Goal: Task Accomplishment & Management: Complete application form

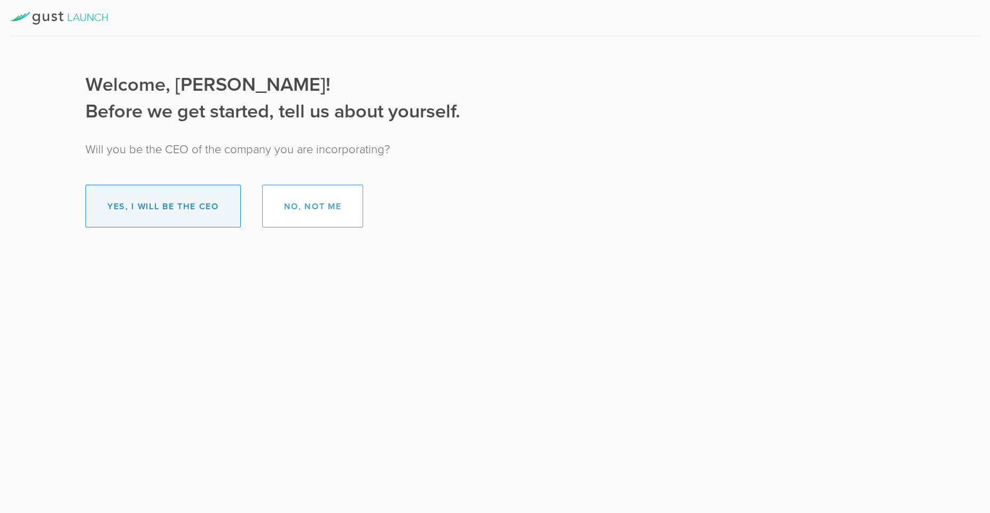
click at [192, 211] on button "Yes, I will be the CEO" at bounding box center [162, 206] width 155 height 43
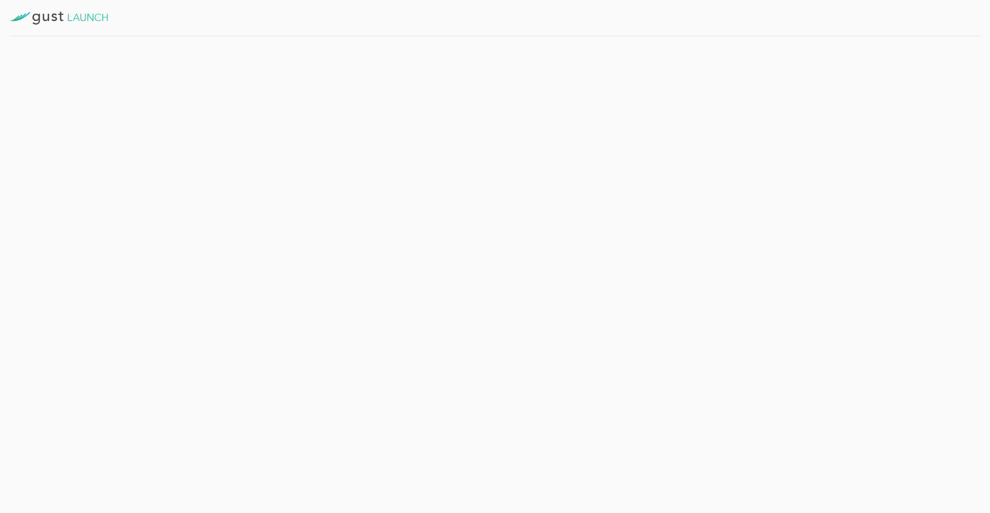
click at [280, 237] on button "Get Started" at bounding box center [274, 233] width 83 height 27
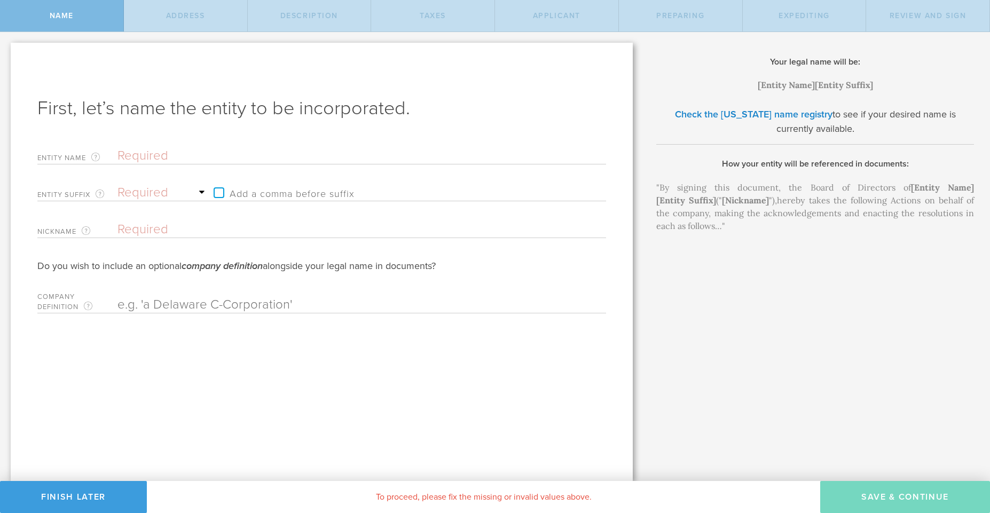
click at [165, 154] on input "text" at bounding box center [342, 156] width 451 height 16
type input "A"
type input "Ab"
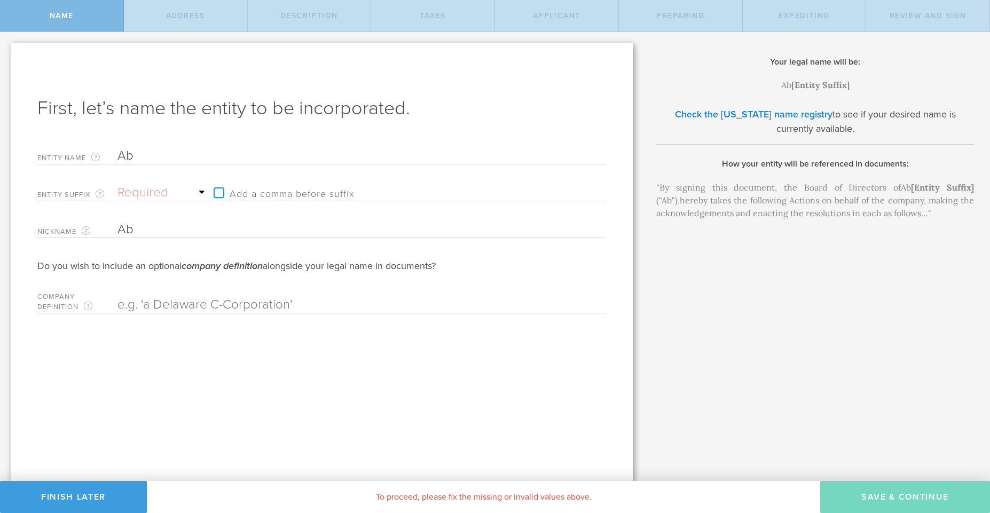
type input "Abr"
type input "Abru"
type input "Abrux"
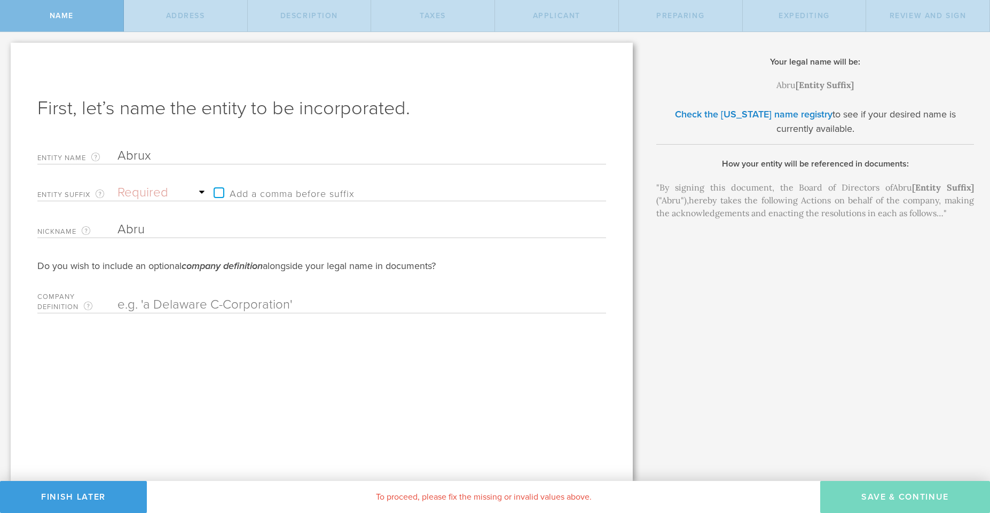
type input "Abrux"
select select "inc."
click at [117, 185] on select "Required Association Club Co. Company Corp. Corporation Foundation Fund Inc. In…" at bounding box center [162, 193] width 91 height 16
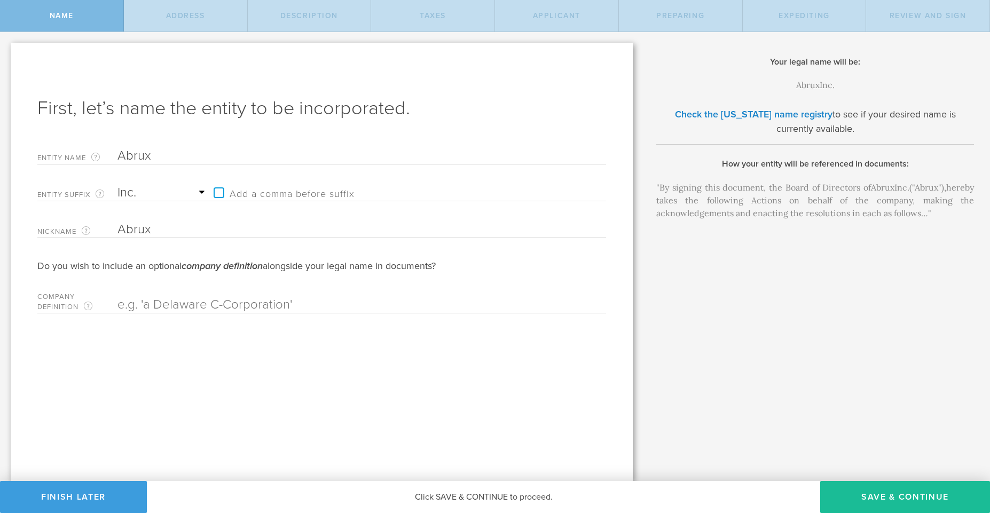
click at [219, 192] on label "Add a comma before suffix" at bounding box center [281, 193] width 146 height 16
click at [219, 192] on input "Add a comma before suffix" at bounding box center [364, 187] width 312 height 16
checkbox input "true"
click at [192, 299] on input "text" at bounding box center [342, 305] width 451 height 16
type input "l"
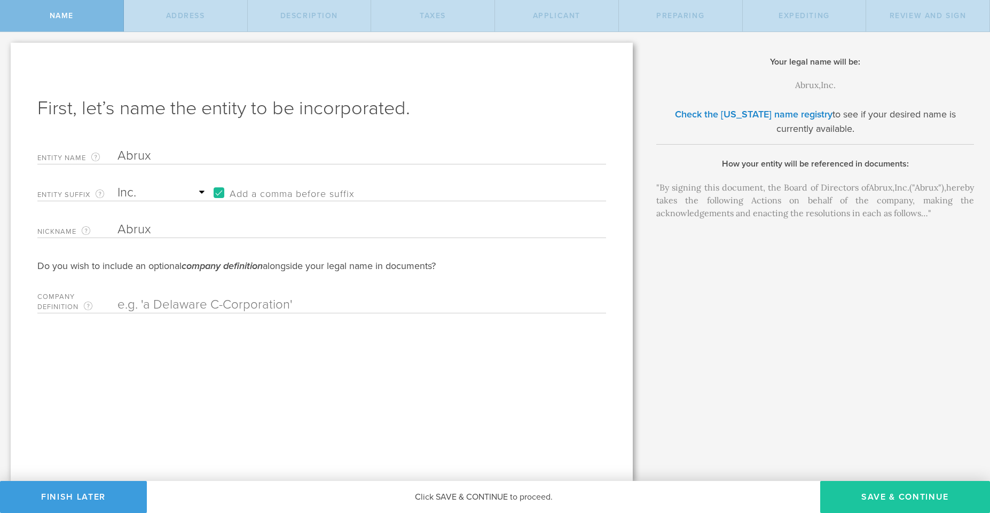
click at [864, 499] on button "Save & Continue" at bounding box center [905, 497] width 170 height 32
checkbox input "true"
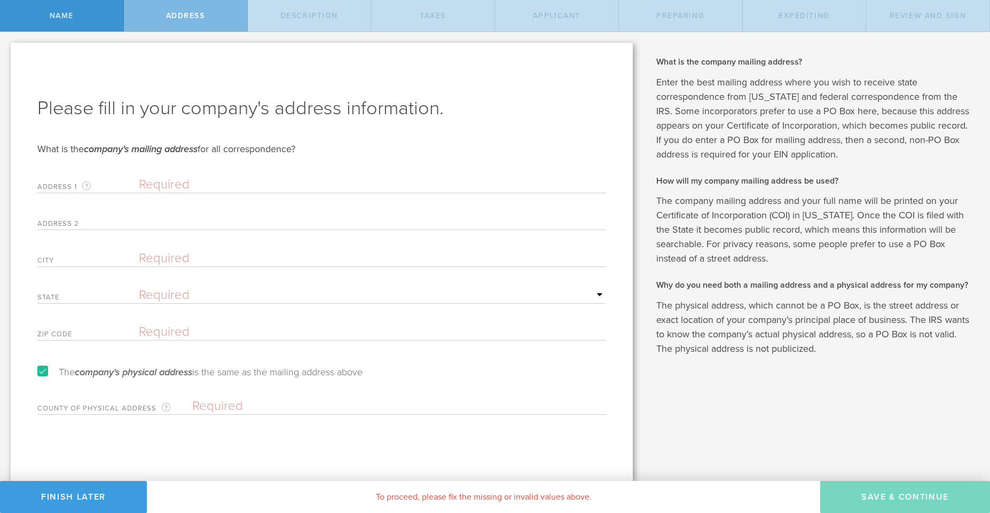
click at [191, 186] on input "text" at bounding box center [372, 185] width 467 height 16
type input "4618 Bella Vista Dr"
type input "Longmont"
select select "CO"
type input "80503"
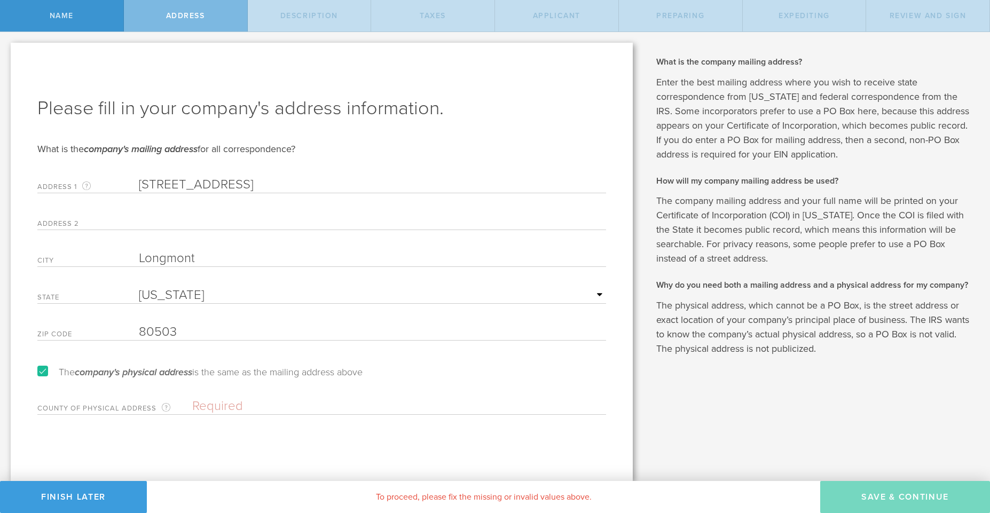
type input "Abrux"
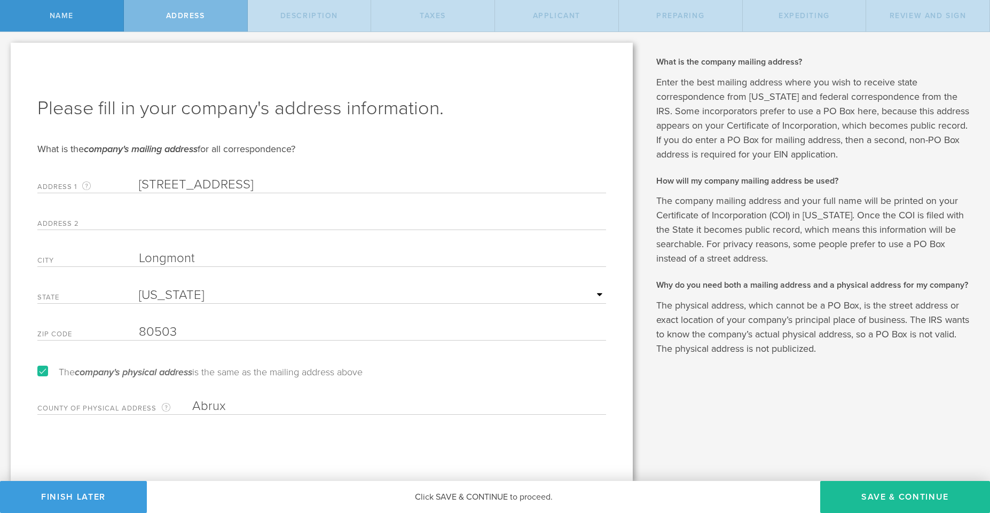
drag, startPoint x: 229, startPoint y: 407, endPoint x: 183, endPoint y: 406, distance: 46.5
click at [183, 406] on div "County of physical address Enter the county in which the principal place of bus…" at bounding box center [321, 404] width 569 height 22
type input "Boulder"
click at [855, 497] on button "Save & Continue" at bounding box center [905, 497] width 170 height 32
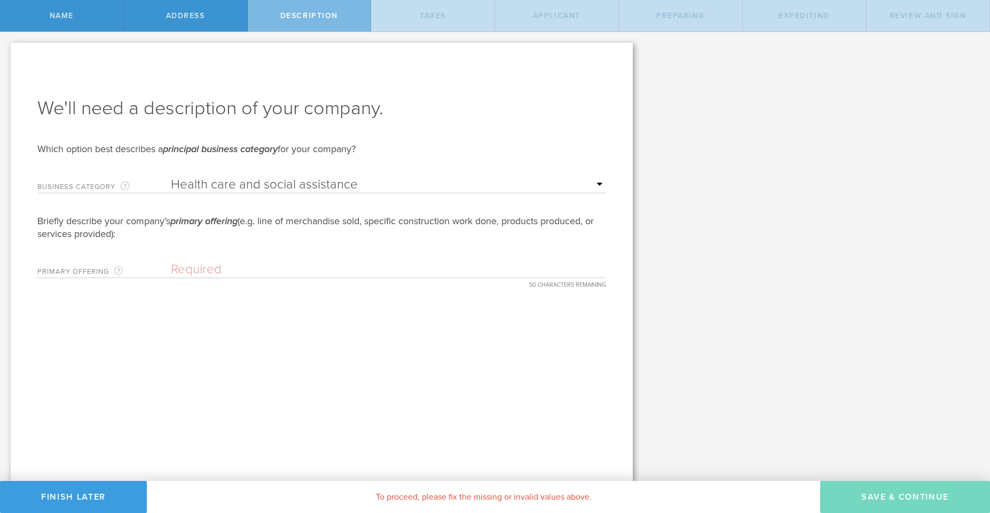
click at [171, 177] on select "Required Accommodation & food service Construction Finance & insurance Health c…" at bounding box center [388, 185] width 435 height 16
select select "other"
click at [171, 177] on select "Required Accommodation & food service Construction Finance & insurance Health c…" at bounding box center [388, 185] width 435 height 16
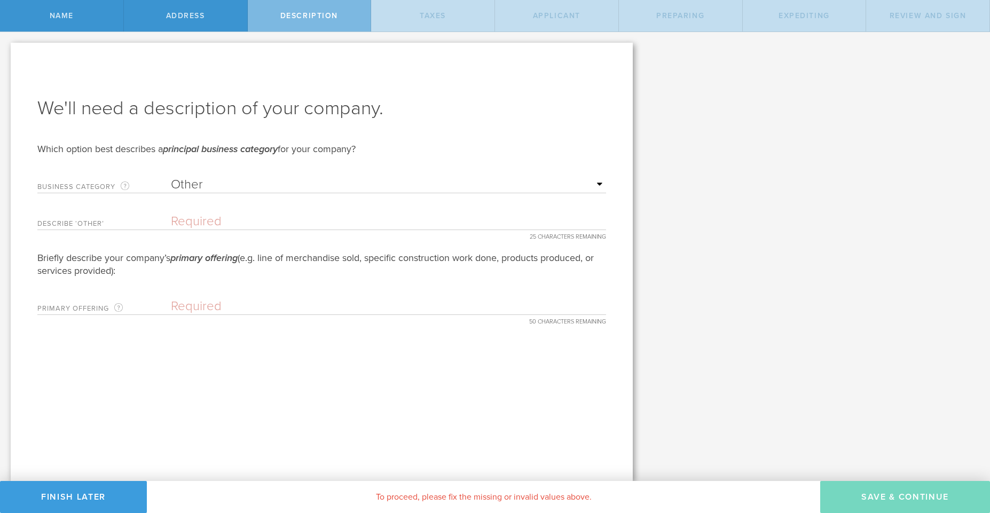
click at [270, 228] on input "text" at bounding box center [388, 222] width 435 height 16
click at [145, 214] on form "We'll need a description of your company. Which option best describes a princip…" at bounding box center [321, 205] width 569 height 219
click at [171, 177] on select "Required Accommodation & food service Construction Finance & insurance Health c…" at bounding box center [388, 185] width 435 height 16
click at [264, 226] on input "Medical Device" at bounding box center [388, 222] width 435 height 16
type input "Medical Devices"
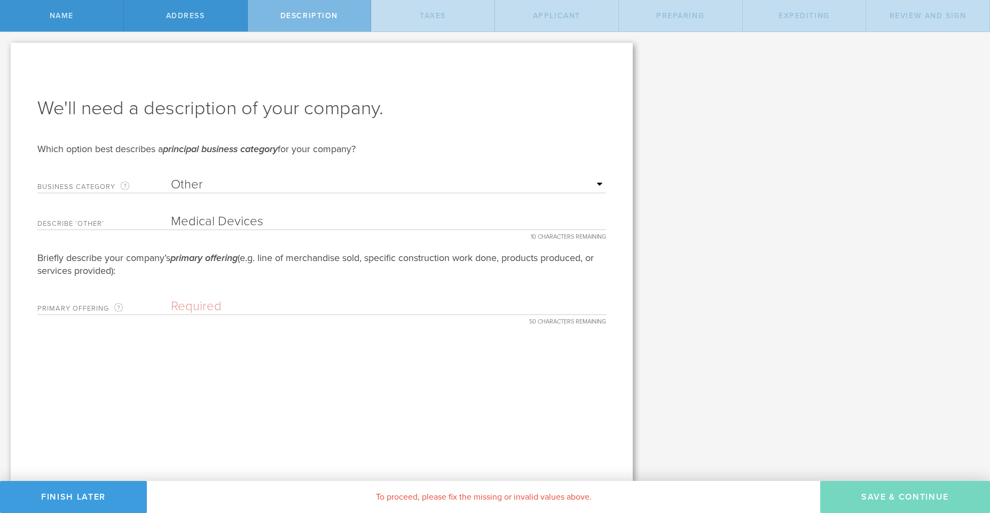
click at [218, 310] on input "text" at bounding box center [388, 306] width 435 height 16
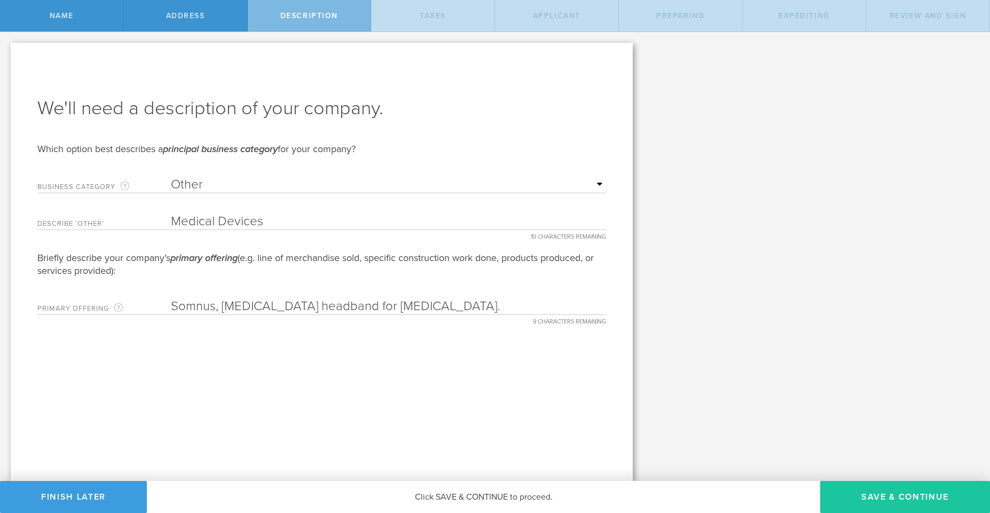
type input "Somnus, biofeedback headband for bruxism."
click at [853, 501] on button "Save & Continue" at bounding box center [905, 497] width 170 height 32
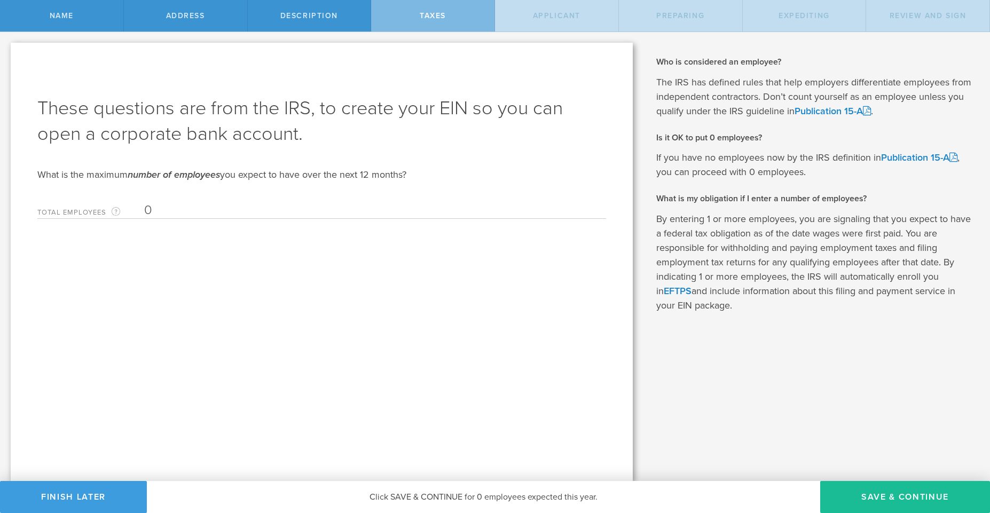
drag, startPoint x: 151, startPoint y: 207, endPoint x: 138, endPoint y: 207, distance: 12.3
click at [138, 207] on div "Total Employees The highest number of employees expected within the next 12 mon…" at bounding box center [321, 208] width 569 height 22
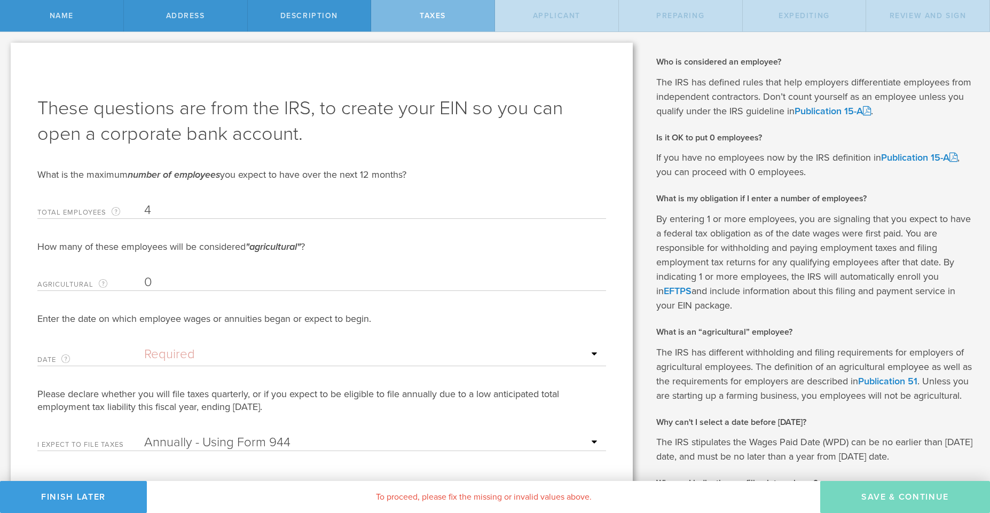
type input "4"
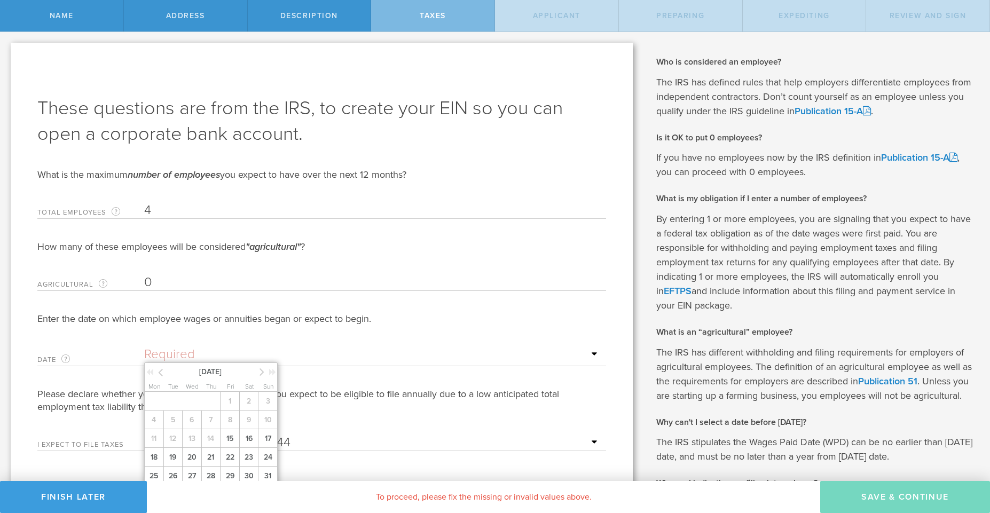
click at [156, 353] on input "text" at bounding box center [372, 355] width 457 height 16
click at [260, 371] on icon at bounding box center [262, 371] width 5 height 13
click at [162, 374] on icon at bounding box center [160, 372] width 5 height 13
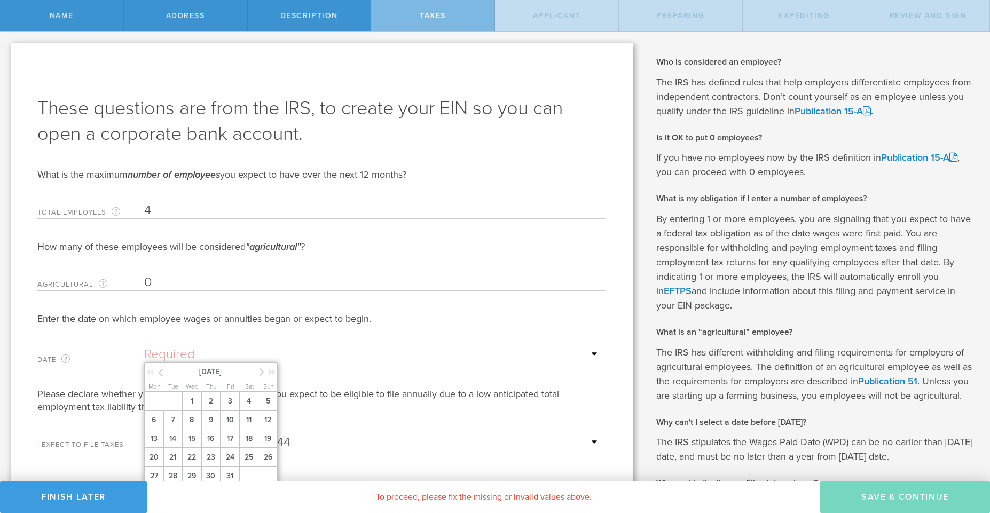
click at [260, 373] on icon at bounding box center [262, 371] width 5 height 13
click at [174, 418] on span "4" at bounding box center [172, 420] width 19 height 19
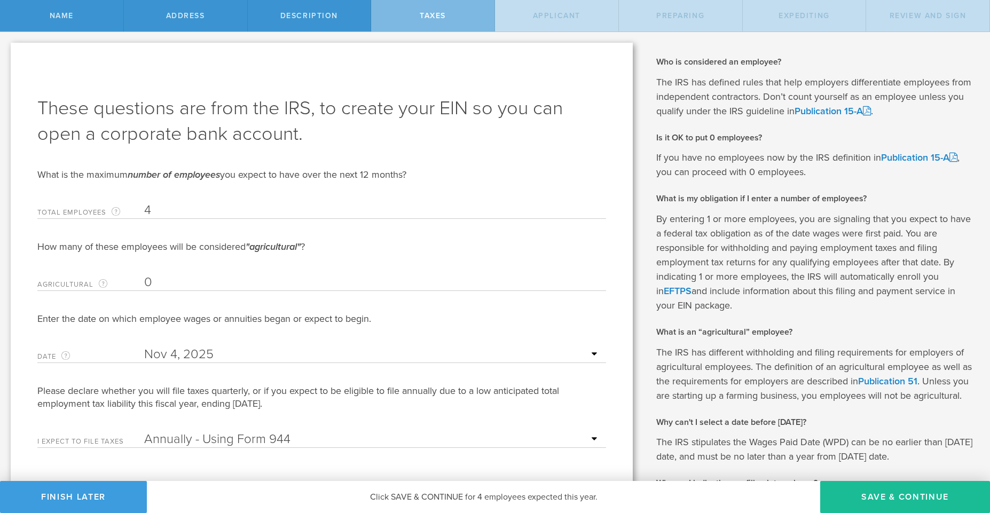
scroll to position [179, 0]
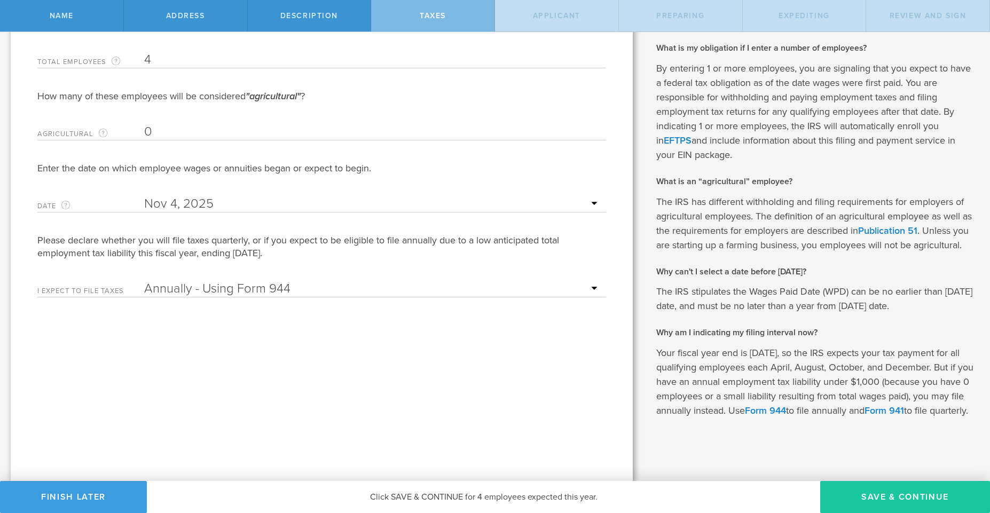
click at [872, 499] on button "Save & Continue" at bounding box center [905, 497] width 170 height 32
type input "CEO"
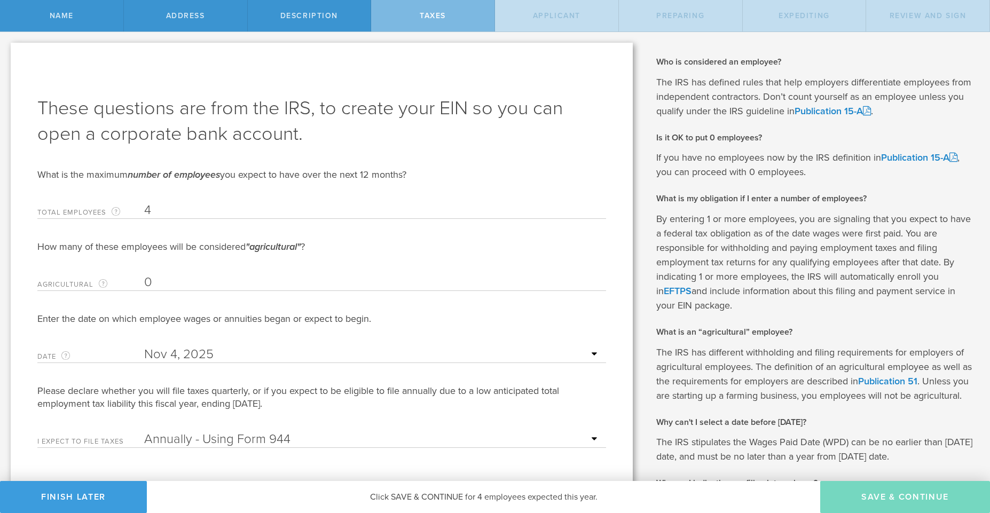
select select "US"
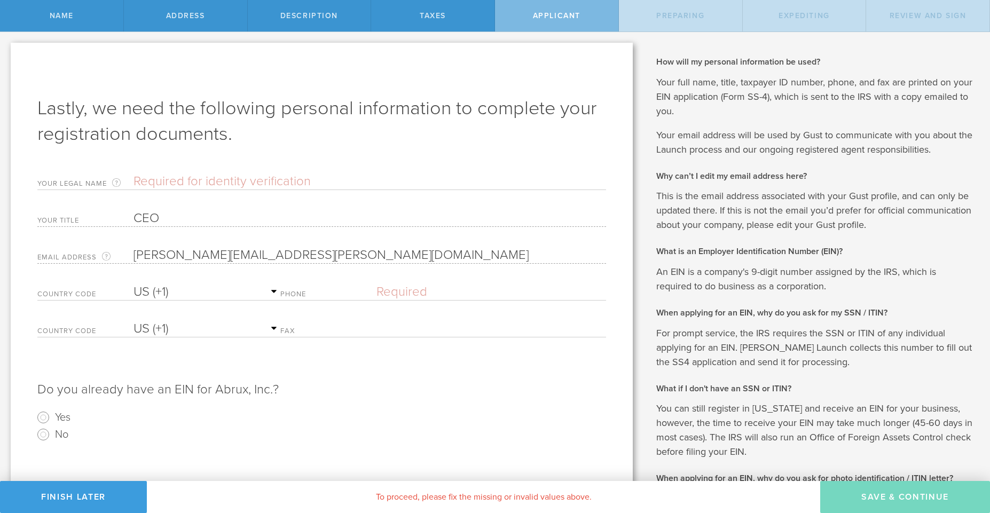
click at [240, 182] on input "text" at bounding box center [369, 182] width 473 height 16
type input "Michael Duckwitz"
click at [408, 386] on p "Do you already have an EIN for Abrux, Inc.?" at bounding box center [321, 385] width 569 height 28
click at [292, 292] on label "Phone" at bounding box center [328, 295] width 96 height 9
click at [376, 292] on div "Country Code AC (+247) AD (+376) AE (+971) AF (+93) AG (+1) AI (+1) AL (+355) A…" at bounding box center [321, 297] width 569 height 37
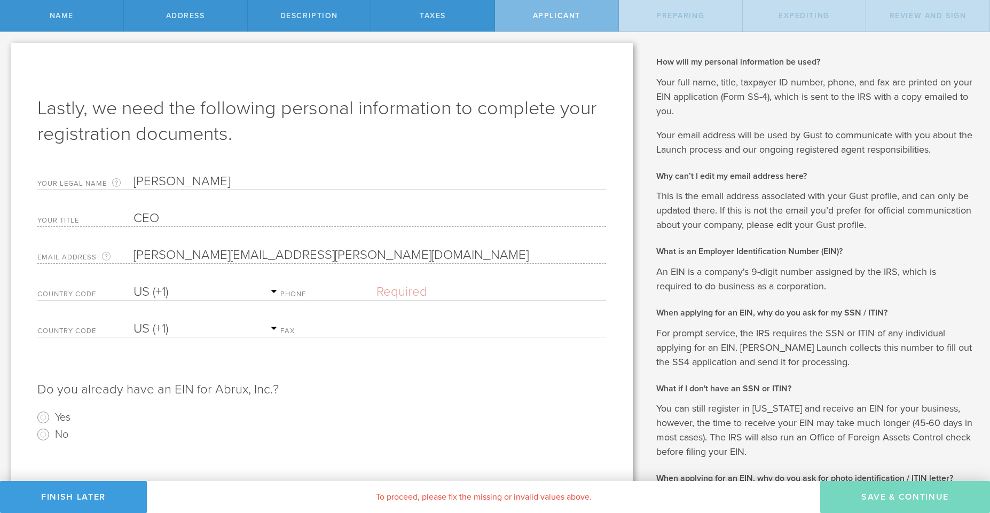
click at [386, 293] on input "text" at bounding box center [491, 292] width 230 height 16
type input "(719) 660-5831"
select select "AG"
type input "(719) 660-5831"
select select "US"
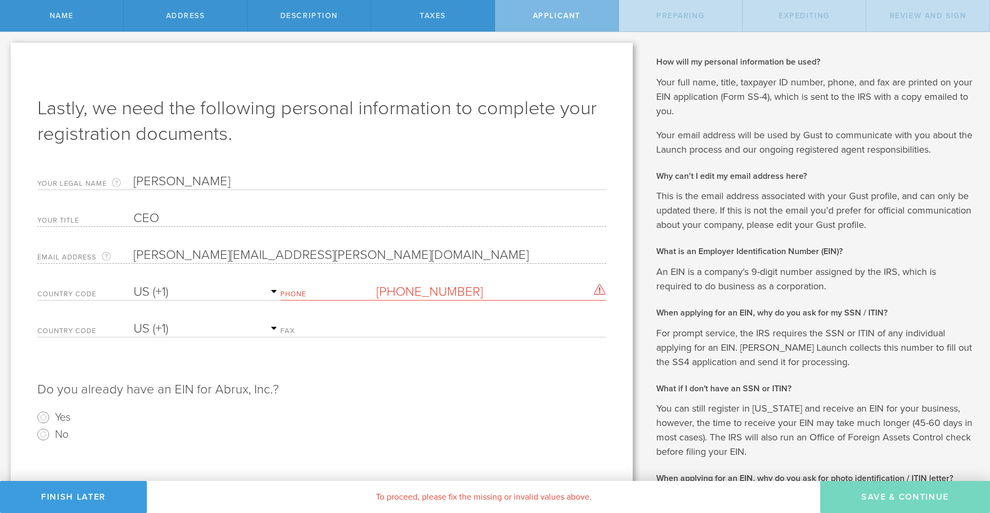
click at [133, 284] on select "AC (+247) AD (+376) AE (+971) AF (+93) AG (+1) AI (+1) AL (+355) AM (+374) AO (…" at bounding box center [206, 292] width 147 height 16
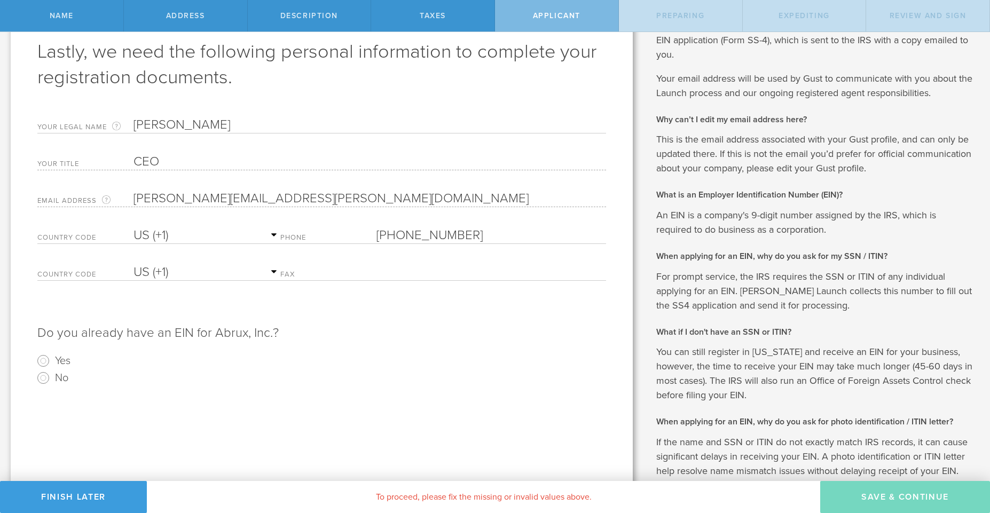
scroll to position [58, 0]
click at [405, 271] on input "text" at bounding box center [491, 271] width 230 height 16
paste input "(720) 292-1852"
type input "(720) 292-1852"
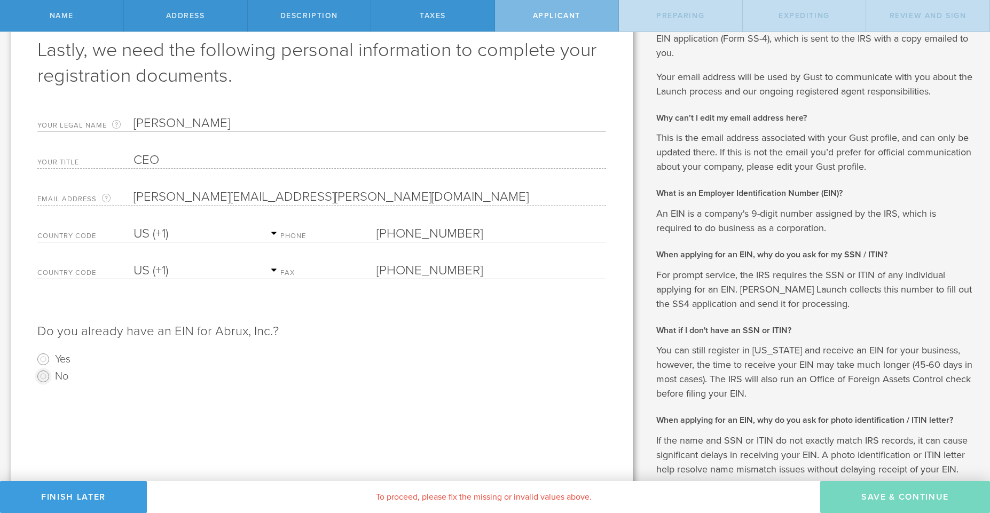
click at [42, 379] on input "No" at bounding box center [43, 376] width 17 height 17
radio input "true"
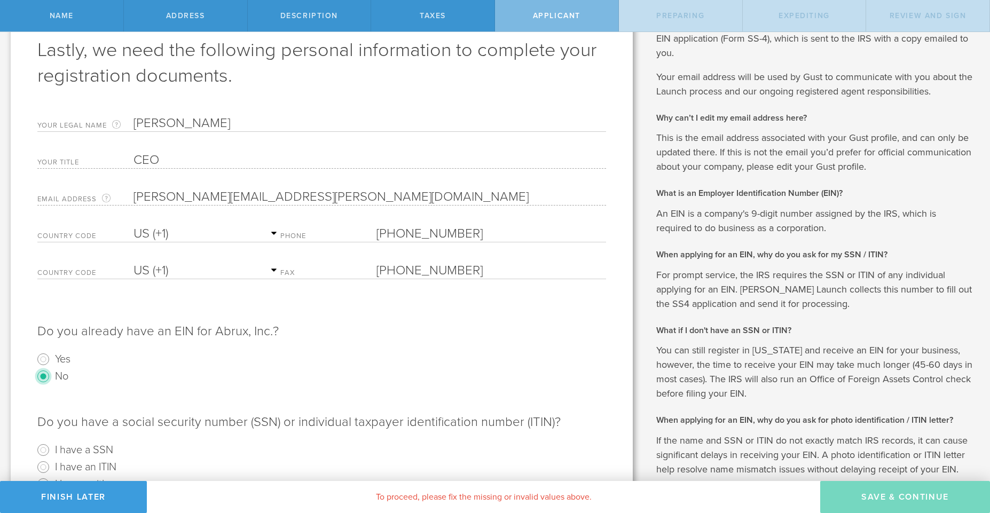
scroll to position [117, 0]
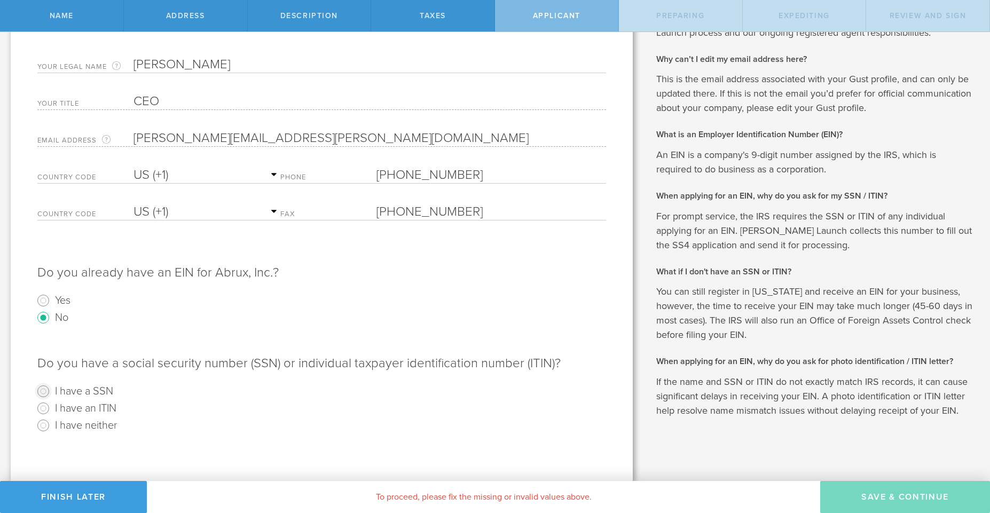
click at [46, 390] on input "I have a SSN" at bounding box center [43, 391] width 17 height 17
radio input "true"
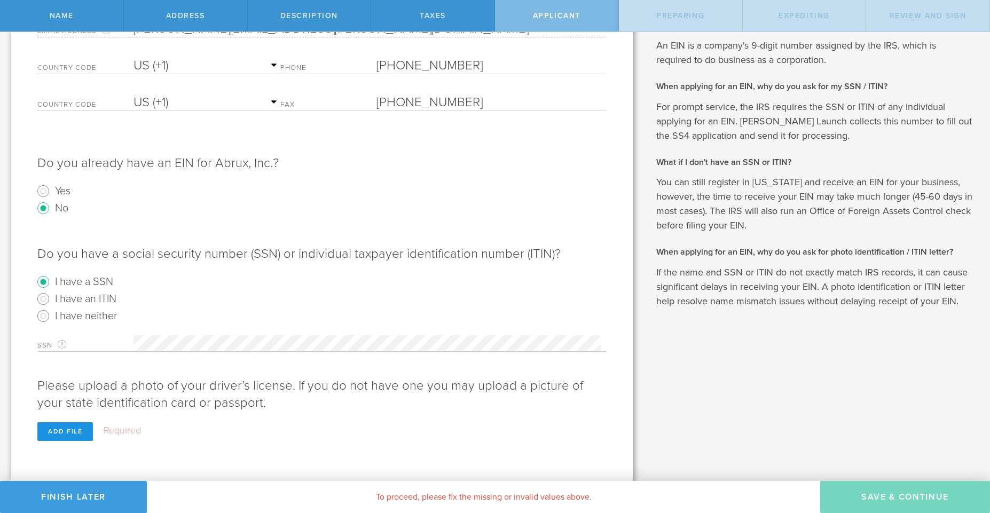
click at [69, 429] on div "Add file" at bounding box center [65, 431] width 56 height 19
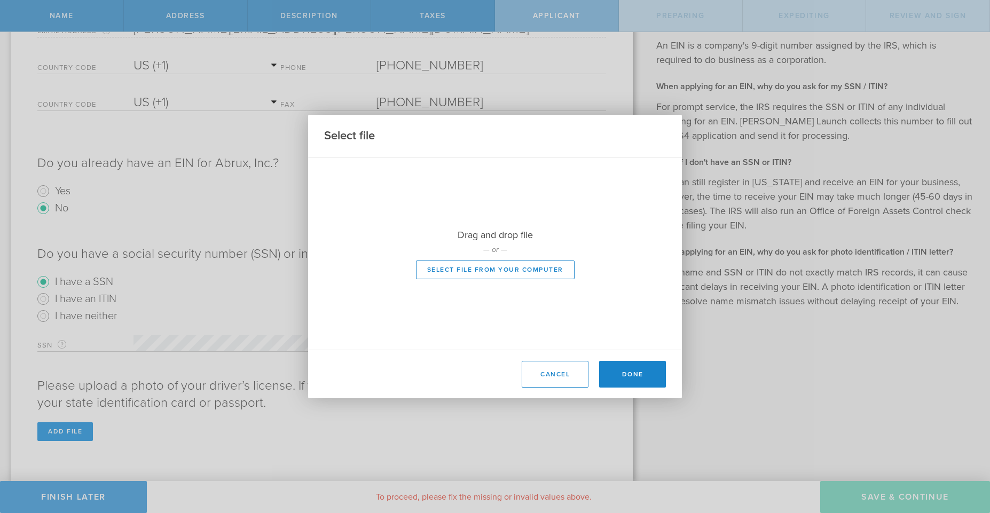
scroll to position [208, 0]
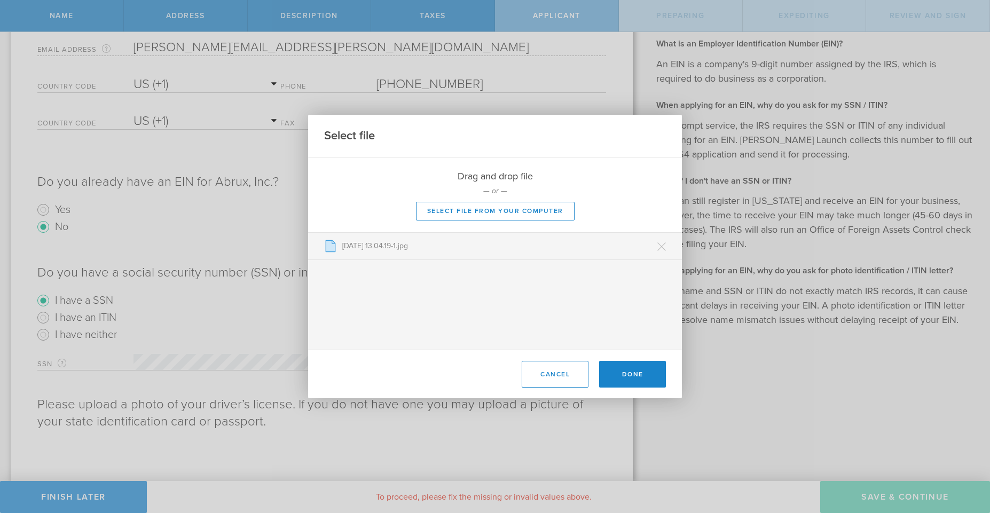
click at [404, 249] on p "2025-08-15 13.04.19-1.jpg" at bounding box center [501, 246] width 329 height 11
click at [628, 370] on button "Done" at bounding box center [632, 374] width 67 height 27
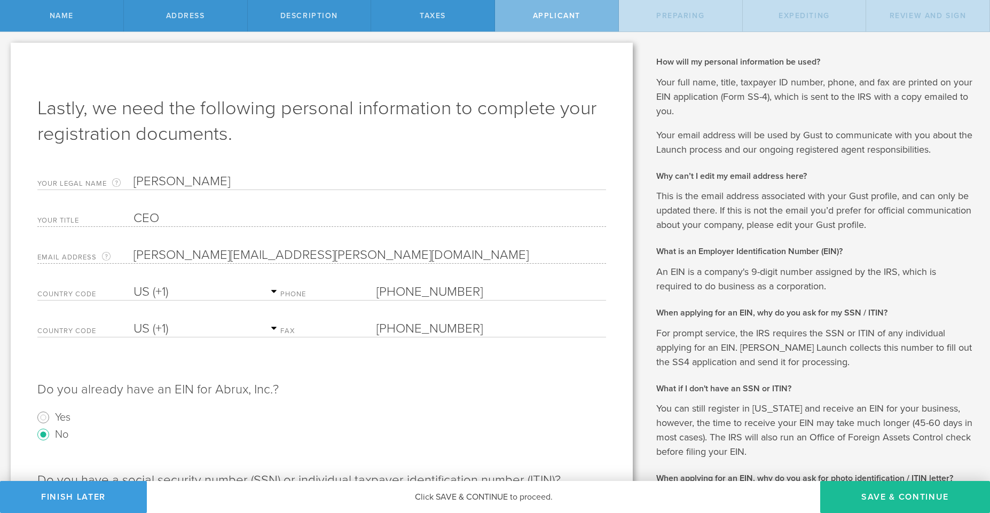
scroll to position [232, 0]
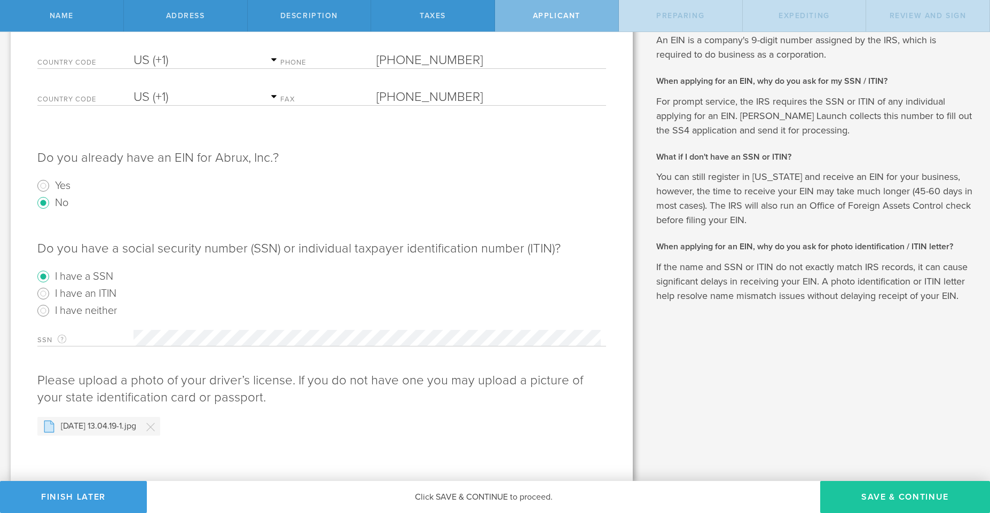
click at [867, 499] on button "Save & Continue" at bounding box center [905, 497] width 170 height 32
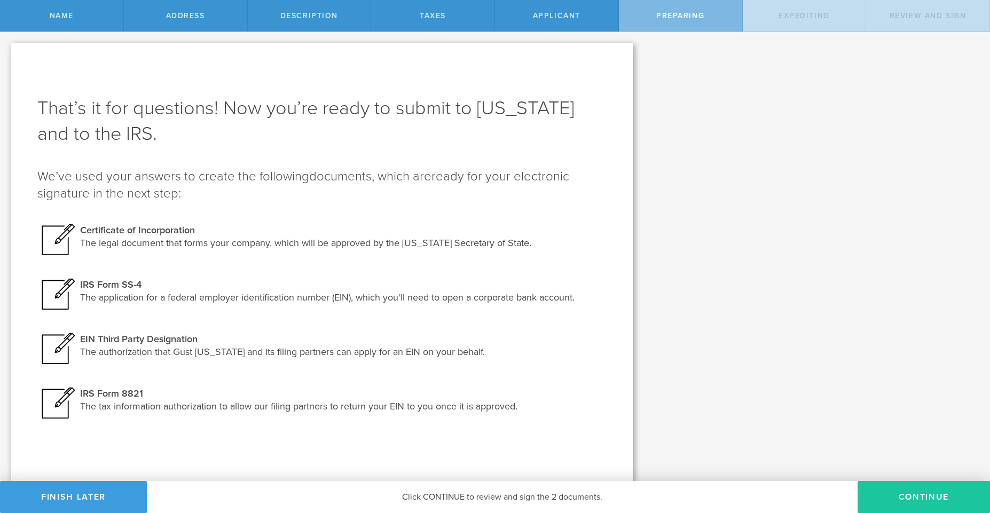
click at [909, 498] on button "Continue" at bounding box center [924, 497] width 132 height 32
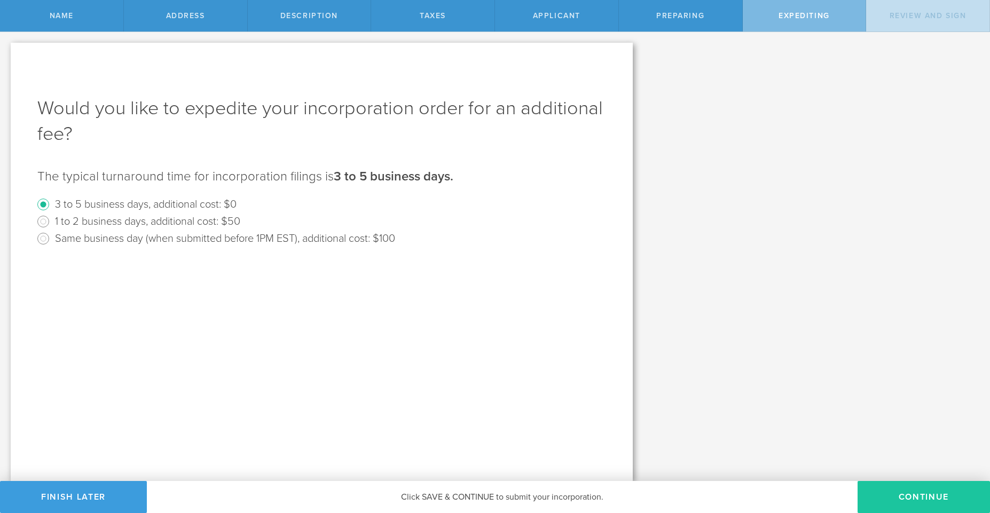
click at [895, 500] on button "Continue" at bounding box center [924, 497] width 132 height 32
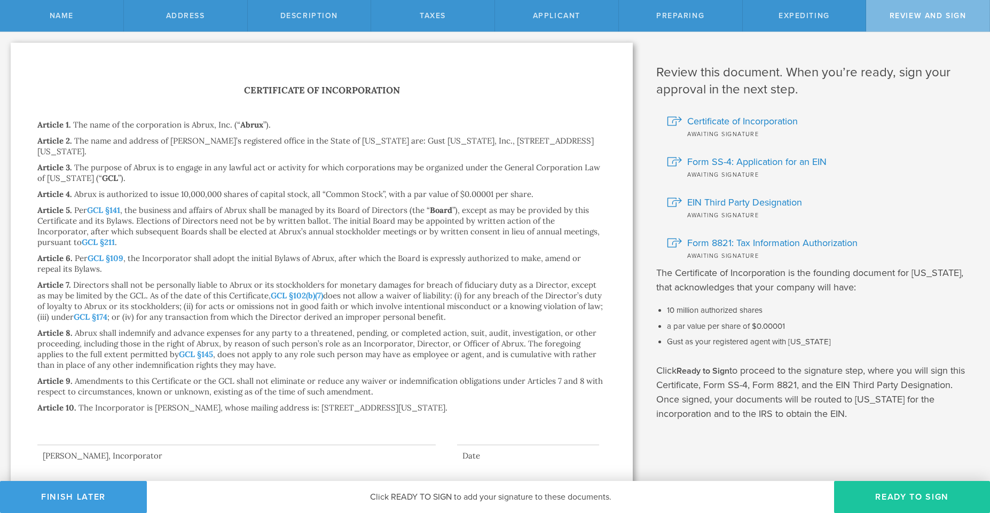
click at [883, 492] on button "Ready to Sign" at bounding box center [912, 497] width 156 height 32
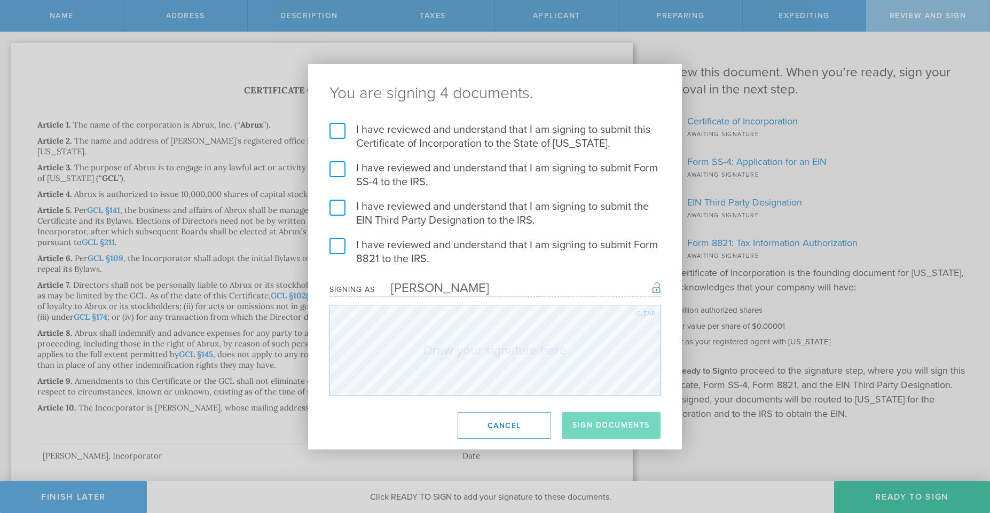
click at [339, 127] on label "I have reviewed and understand that I am signing to submit this Certificate of …" at bounding box center [494, 137] width 331 height 28
click at [0, 0] on input "I have reviewed and understand that I am signing to submit this Certificate of …" at bounding box center [0, 0] width 0 height 0
click at [338, 164] on label "I have reviewed and understand that I am signing to submit Form SS-4 to the IRS." at bounding box center [494, 175] width 331 height 28
click at [0, 0] on input "I have reviewed and understand that I am signing to submit Form SS-4 to the IRS." at bounding box center [0, 0] width 0 height 0
click at [484, 423] on button "Cancel" at bounding box center [504, 425] width 93 height 27
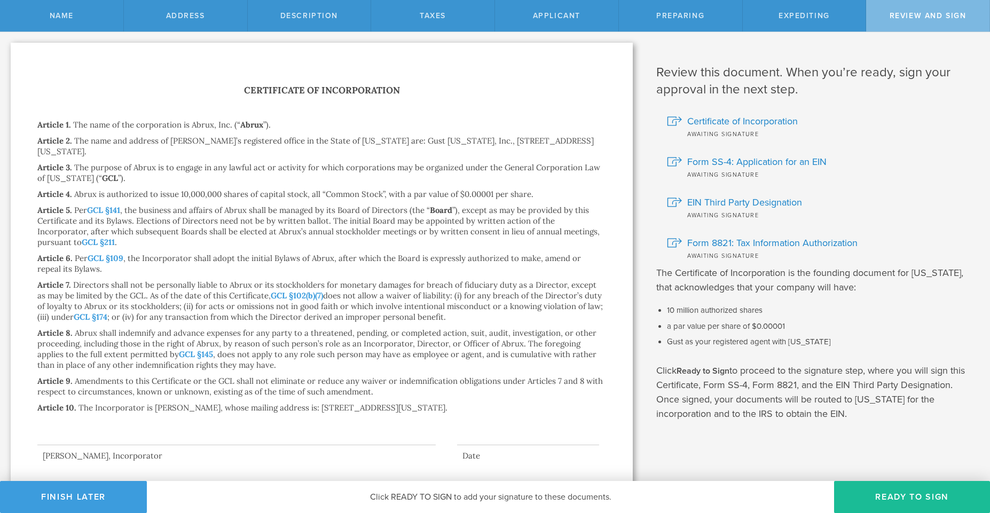
scroll to position [20, 0]
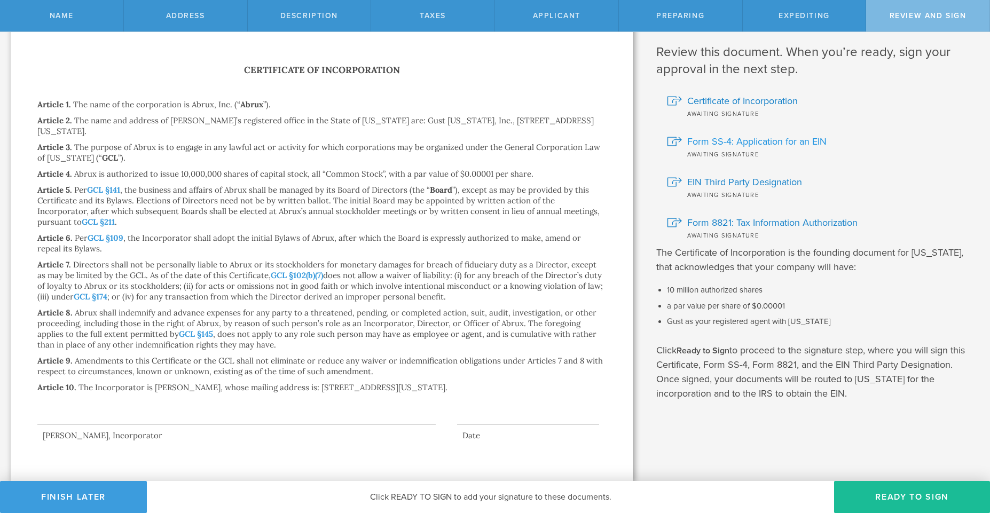
click at [722, 140] on span "Form SS-4: Application for an EIN" at bounding box center [756, 142] width 139 height 14
click at [693, 100] on span "Certificate of Incorporation" at bounding box center [742, 101] width 111 height 14
click at [869, 501] on button "Ready to Sign" at bounding box center [912, 497] width 156 height 32
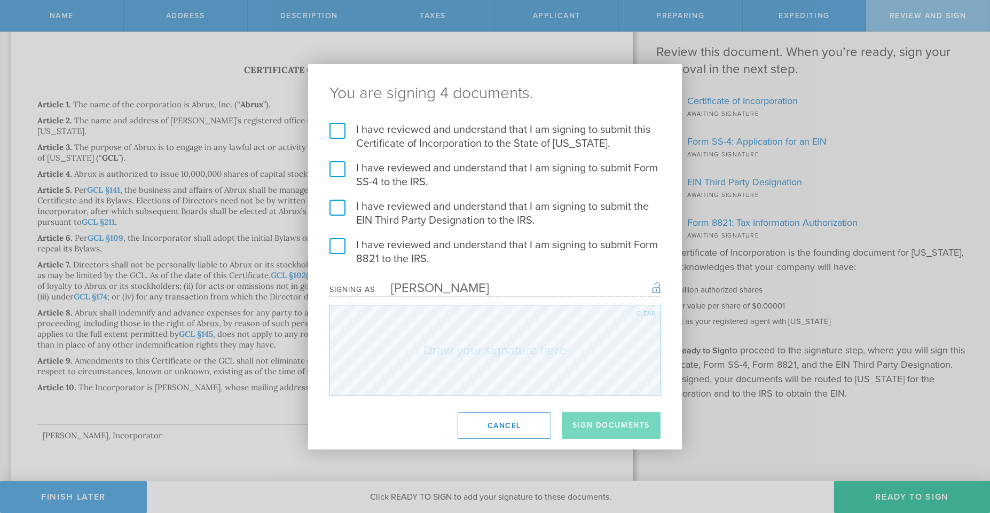
click at [340, 131] on label "I have reviewed and understand that I am signing to submit this Certificate of …" at bounding box center [494, 137] width 331 height 28
click at [0, 0] on input "I have reviewed and understand that I am signing to submit this Certificate of …" at bounding box center [0, 0] width 0 height 0
click at [341, 166] on label "I have reviewed and understand that I am signing to submit Form SS-4 to the IRS." at bounding box center [494, 175] width 331 height 28
click at [0, 0] on input "I have reviewed and understand that I am signing to submit Form SS-4 to the IRS." at bounding box center [0, 0] width 0 height 0
click at [341, 205] on label "I have reviewed and understand that I am signing to submit the EIN Third Party …" at bounding box center [494, 214] width 331 height 28
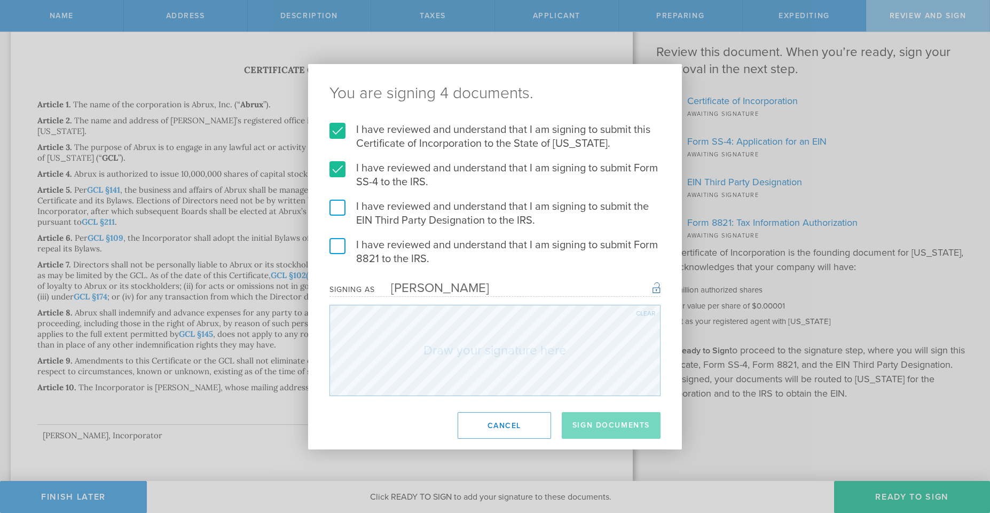
click at [0, 0] on input "I have reviewed and understand that I am signing to submit the EIN Third Party …" at bounding box center [0, 0] width 0 height 0
click at [340, 247] on label "I have reviewed and understand that I am signing to submit Form 8821 to the IRS." at bounding box center [494, 252] width 331 height 28
click at [0, 0] on input "I have reviewed and understand that I am signing to submit Form 8821 to the IRS." at bounding box center [0, 0] width 0 height 0
click at [641, 313] on div "Clear" at bounding box center [645, 313] width 19 height 6
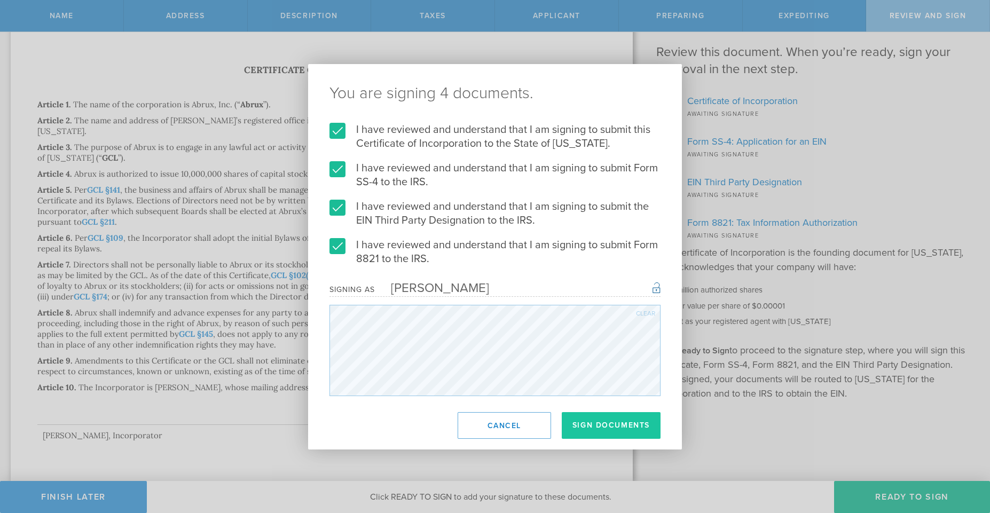
click at [611, 425] on button "Sign Documents" at bounding box center [611, 425] width 99 height 27
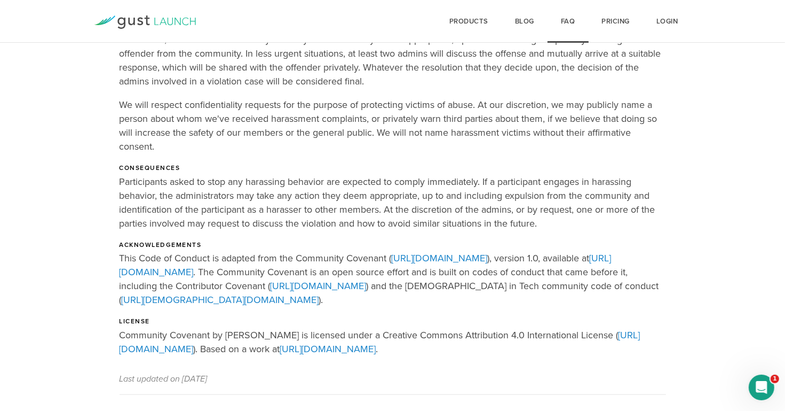
scroll to position [1288, 0]
